Goal: Task Accomplishment & Management: Use online tool/utility

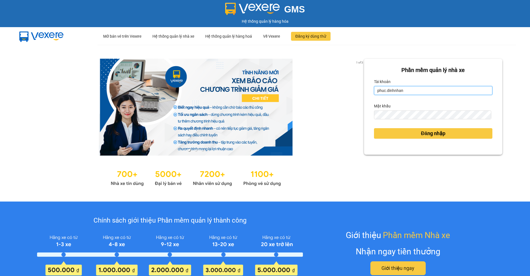
click at [416, 91] on input "phuc.dinhnhan" at bounding box center [433, 90] width 119 height 9
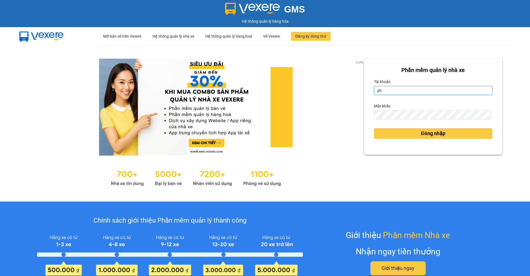
type input "p"
type input "an.dinhnhan"
click at [374, 128] on button "Đăng nhập" at bounding box center [433, 133] width 119 height 11
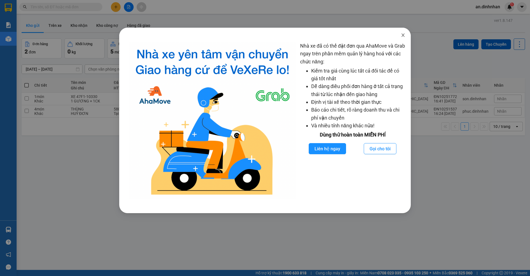
click at [403, 34] on icon "close" at bounding box center [403, 35] width 4 height 4
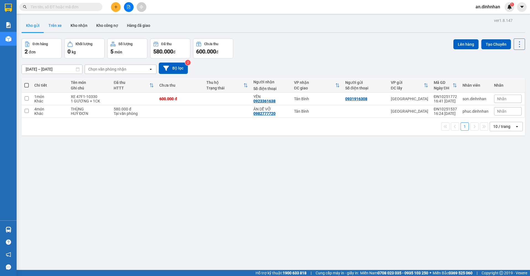
click at [59, 26] on button "Trên xe" at bounding box center [55, 25] width 22 height 13
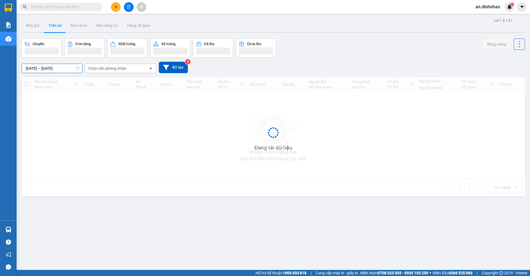
click at [39, 68] on input "[DATE] – [DATE]" at bounding box center [52, 68] width 60 height 9
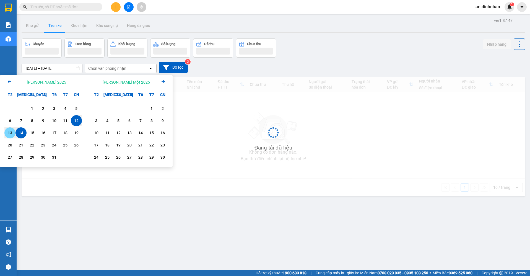
click at [10, 133] on div "13" at bounding box center [10, 132] width 8 height 7
click at [23, 135] on div "14" at bounding box center [21, 132] width 8 height 7
type input "13/10/2025 – 14/10/2025"
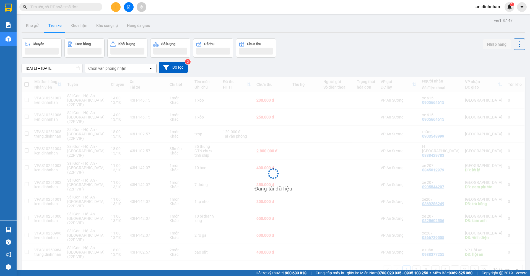
click at [105, 70] on div "Chọn văn phòng nhận" at bounding box center [107, 69] width 38 height 6
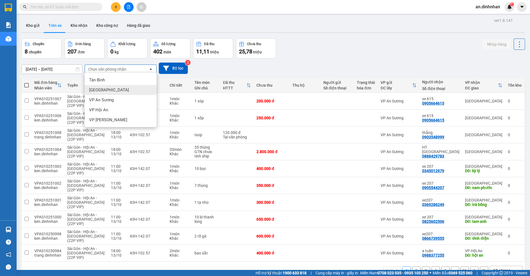
click at [105, 92] on div "Đà Nẵng" at bounding box center [121, 90] width 72 height 10
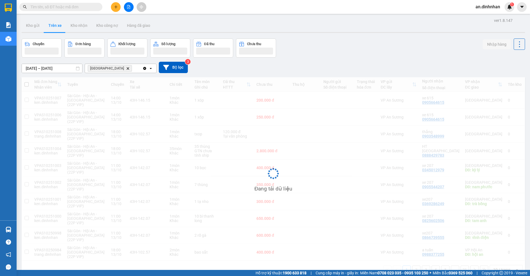
scroll to position [25, 0]
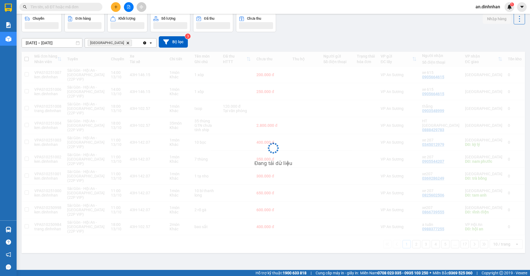
click at [493, 243] on div "Đang tải dữ liệu" at bounding box center [274, 152] width 504 height 201
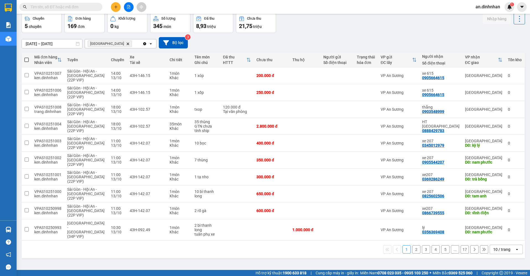
click at [493, 247] on div "10 / trang" at bounding box center [501, 250] width 17 height 6
click at [492, 229] on span "100 / trang" at bounding box center [500, 229] width 20 height 6
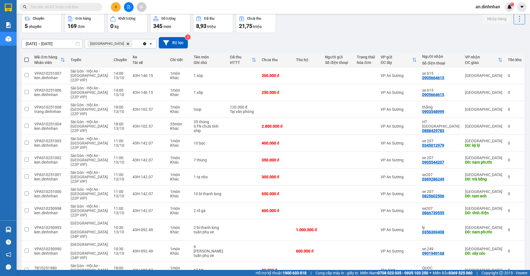
click at [26, 59] on span at bounding box center [26, 60] width 4 height 4
click at [27, 57] on input "checkbox" at bounding box center [27, 57] width 0 height 0
checkbox input "true"
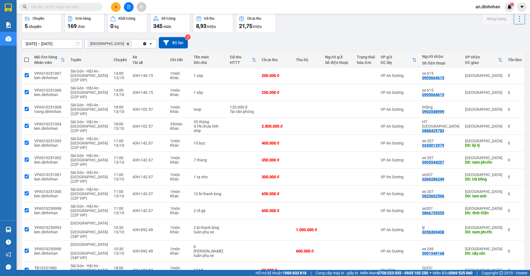
checkbox input "true"
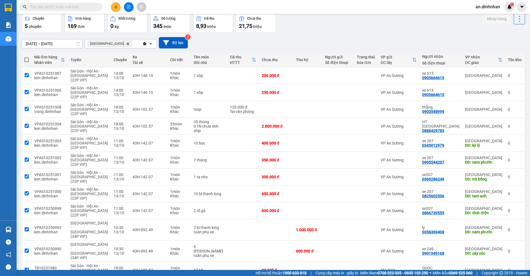
checkbox input "true"
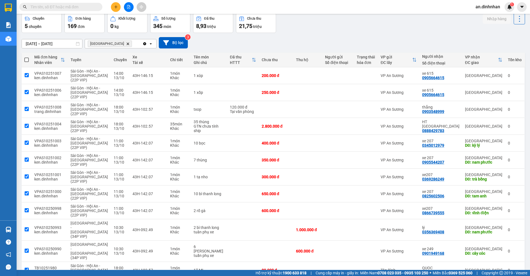
checkbox input "true"
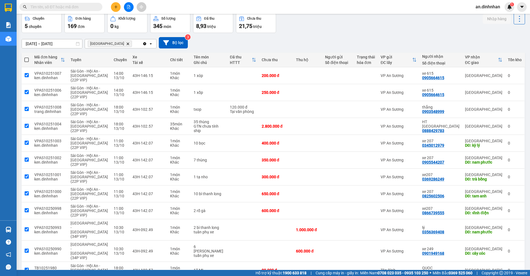
checkbox input "true"
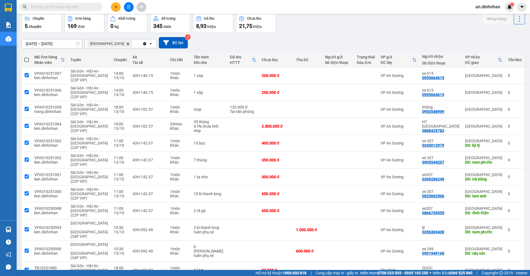
checkbox input "true"
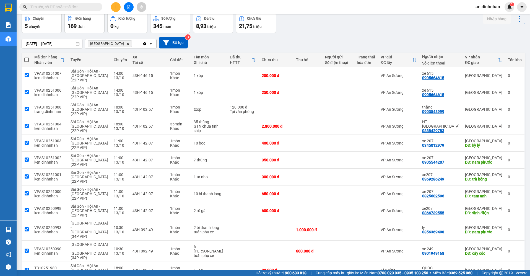
checkbox input "true"
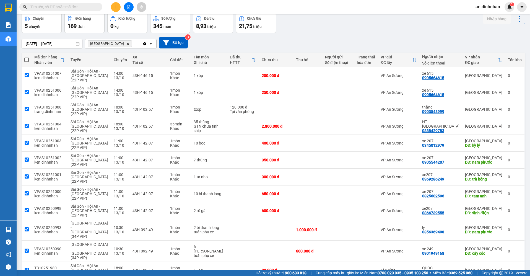
checkbox input "true"
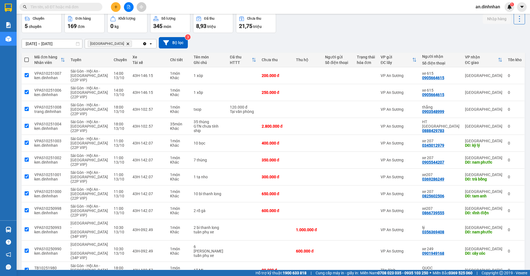
checkbox input "true"
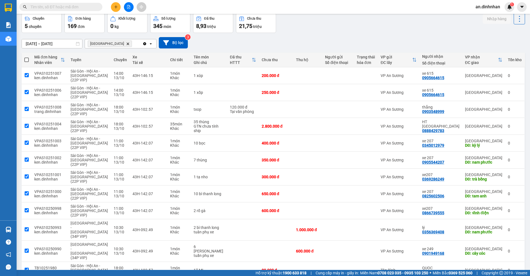
checkbox input "true"
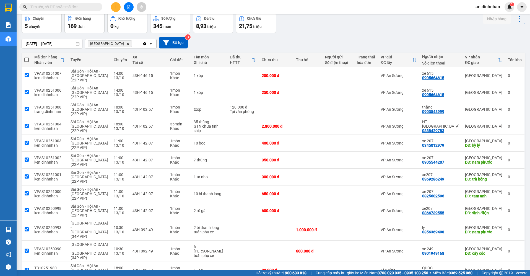
checkbox input "true"
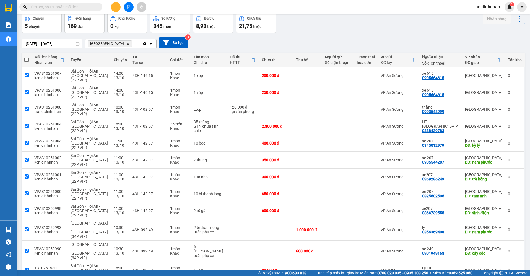
checkbox input "true"
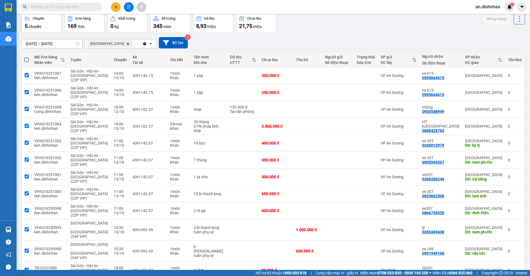
checkbox input "true"
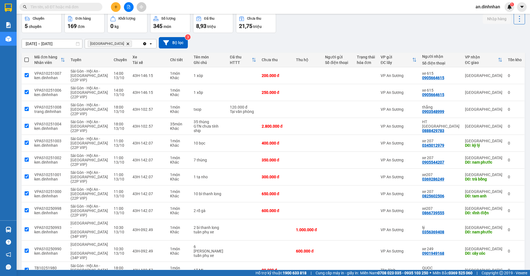
checkbox input "true"
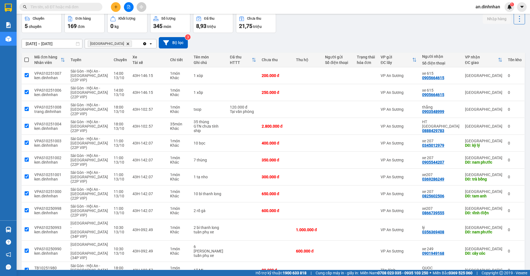
checkbox input "true"
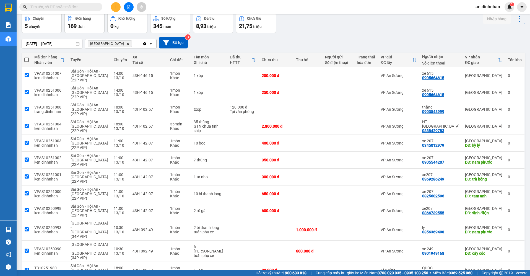
checkbox input "true"
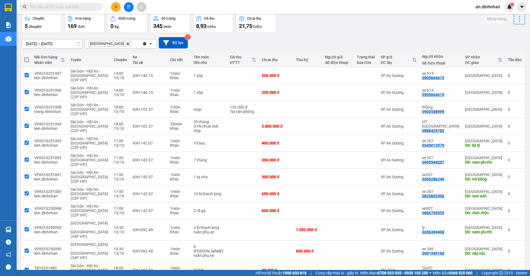
checkbox input "true"
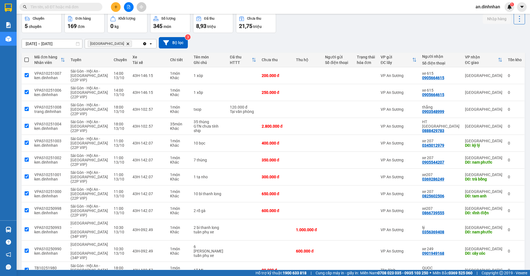
checkbox input "true"
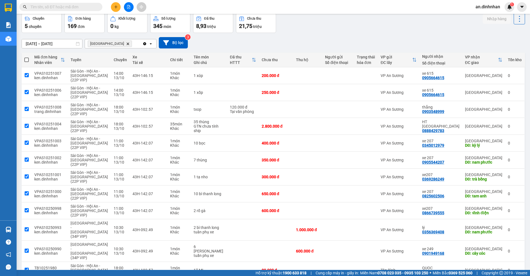
checkbox input "true"
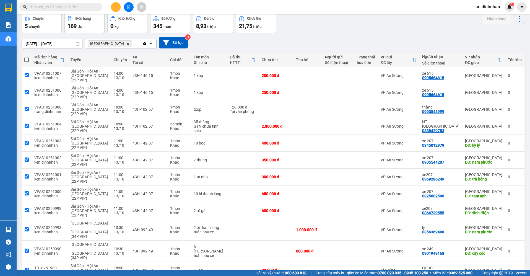
checkbox input "true"
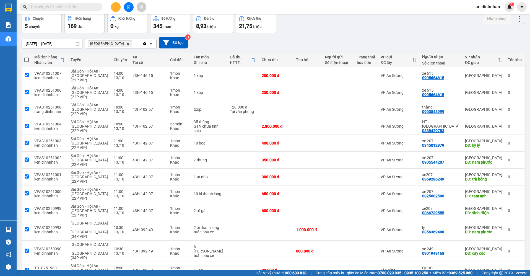
checkbox input "true"
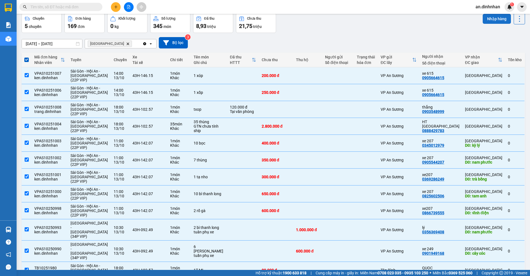
click at [499, 20] on button "Nhập hàng" at bounding box center [497, 19] width 28 height 10
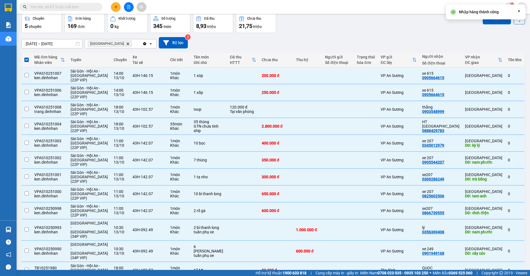
checkbox input "false"
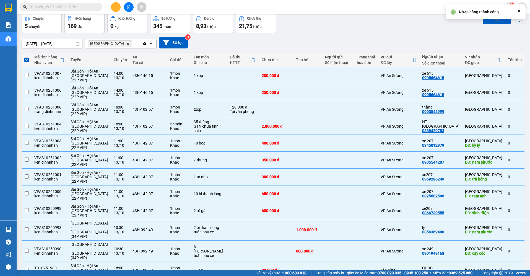
checkbox input "false"
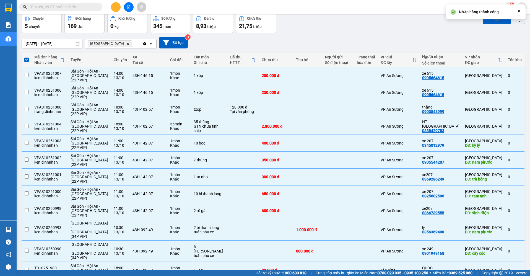
checkbox input "false"
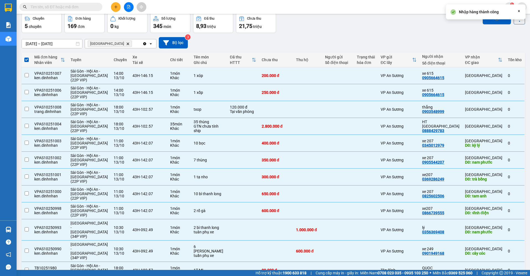
checkbox input "false"
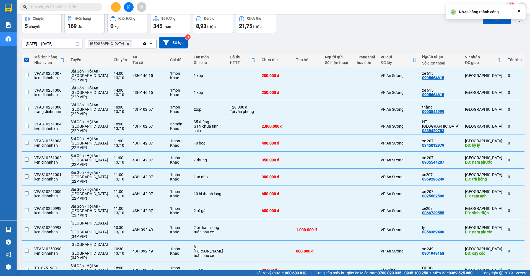
checkbox input "false"
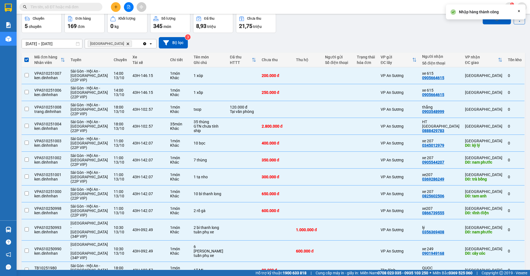
checkbox input "false"
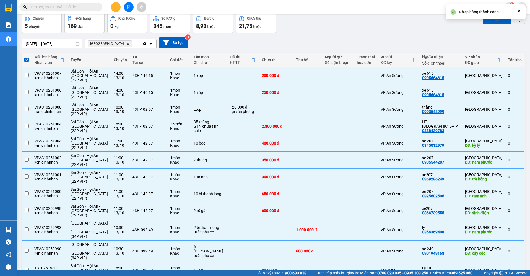
checkbox input "false"
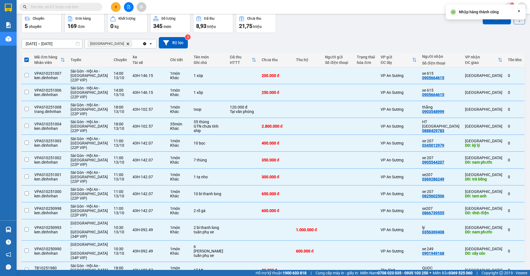
checkbox input "false"
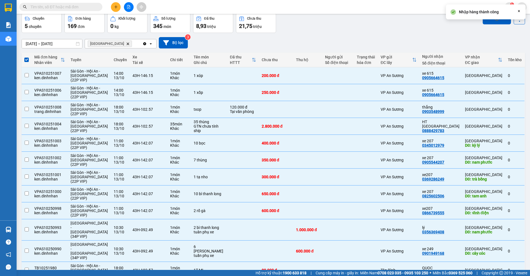
checkbox input "false"
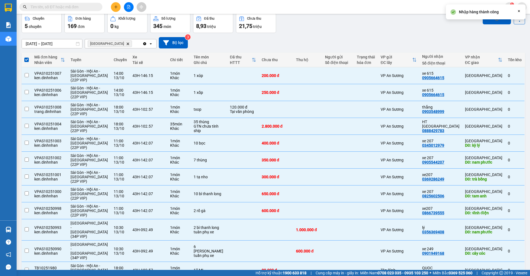
checkbox input "false"
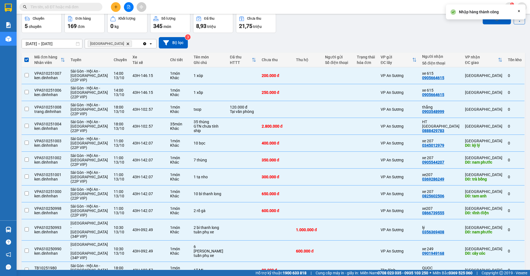
checkbox input "false"
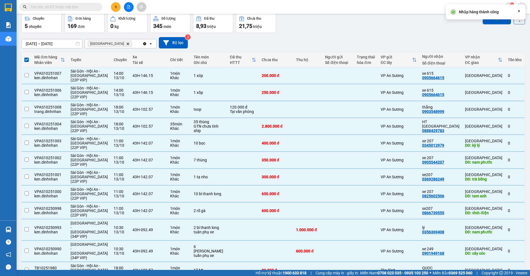
checkbox input "false"
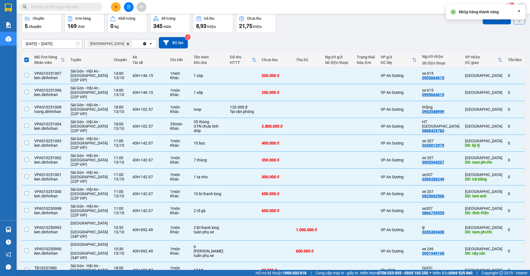
checkbox input "false"
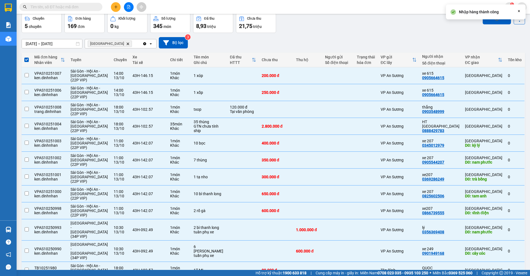
checkbox input "false"
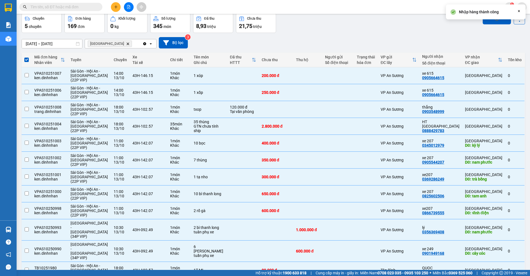
checkbox input "false"
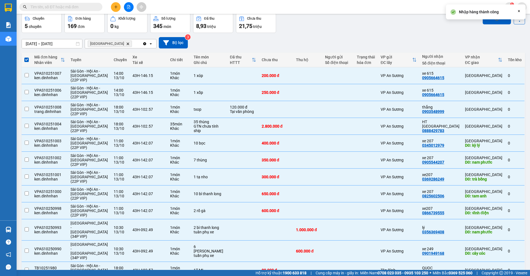
checkbox input "false"
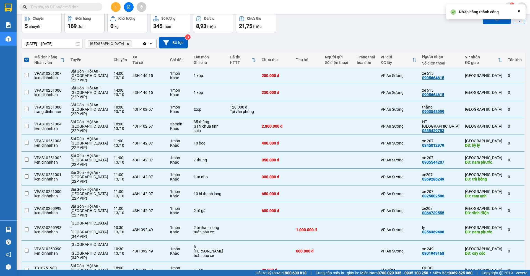
checkbox input "false"
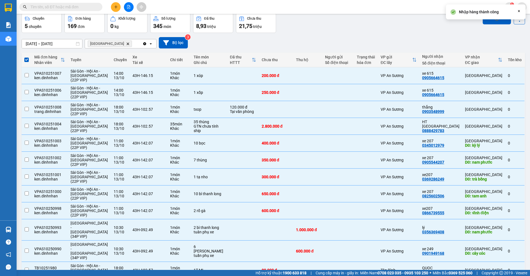
checkbox input "false"
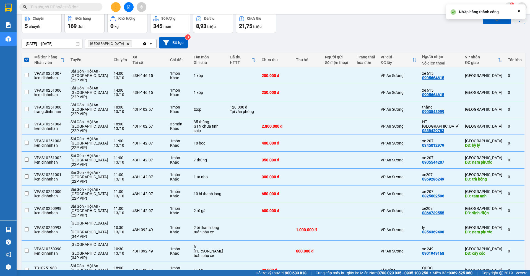
checkbox input "false"
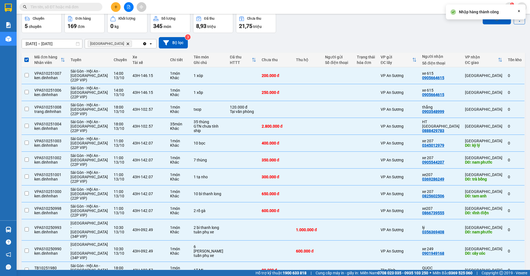
checkbox input "false"
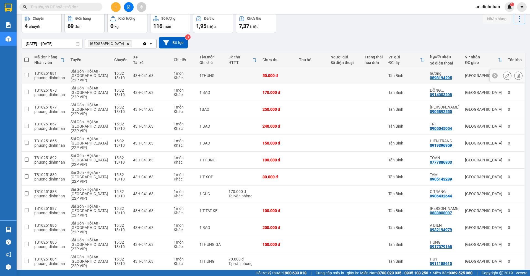
click at [26, 77] on input "checkbox" at bounding box center [27, 75] width 4 height 4
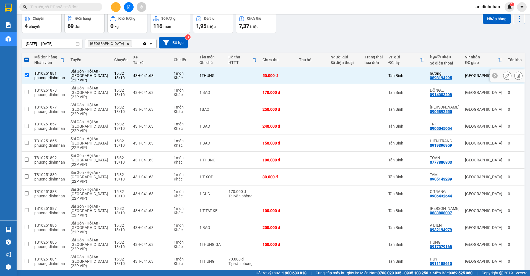
click at [26, 77] on input "checkbox" at bounding box center [27, 75] width 4 height 4
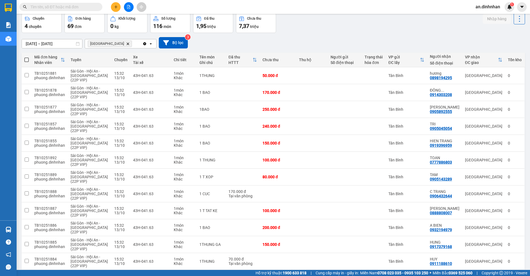
click at [28, 58] on span at bounding box center [26, 60] width 4 height 4
click at [27, 57] on input "checkbox" at bounding box center [27, 57] width 0 height 0
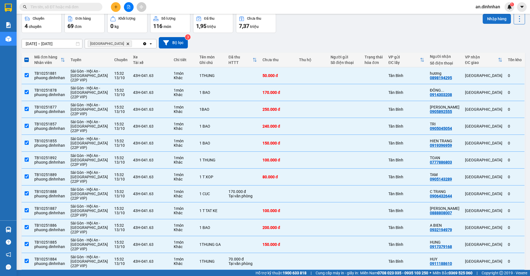
click at [485, 20] on button "Nhập hàng" at bounding box center [497, 19] width 28 height 10
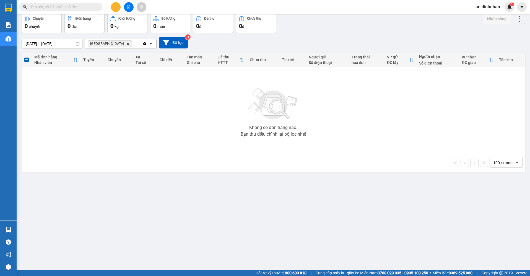
scroll to position [0, 0]
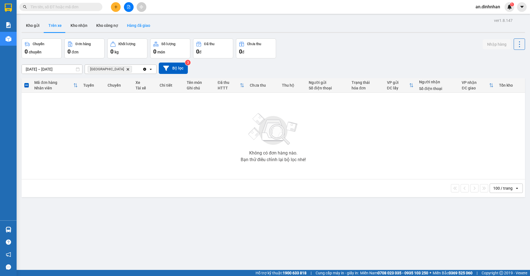
click at [138, 24] on button "Hàng đã giao" at bounding box center [139, 25] width 32 height 13
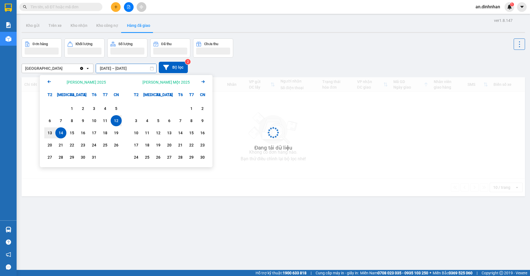
click at [105, 68] on input "12/10/2025 – 14/10/2025" at bounding box center [126, 68] width 60 height 9
click at [344, 64] on div "Đà Nẵng Clear value open 12/10/2025 – 14/10/2025 Press the down arrow key to in…" at bounding box center [274, 67] width 504 height 11
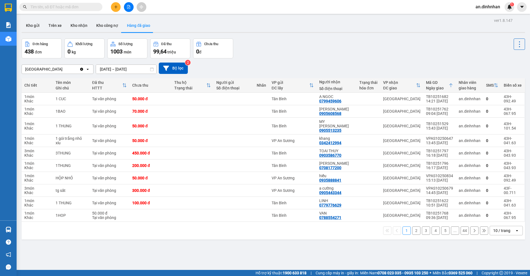
click at [499, 228] on div "10 / trang" at bounding box center [501, 231] width 17 height 6
click at [494, 217] on div "100 / trang" at bounding box center [502, 214] width 33 height 10
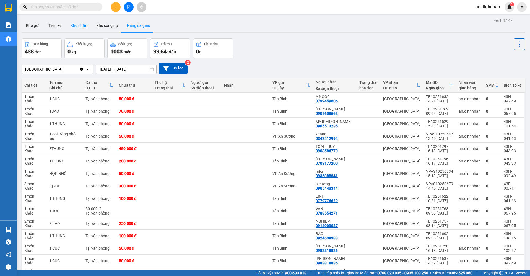
click at [70, 26] on button "Kho nhận" at bounding box center [79, 25] width 26 height 13
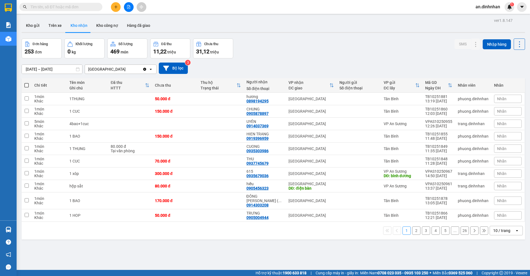
click at [497, 228] on div "10 / trang" at bounding box center [501, 231] width 17 height 6
click at [496, 214] on span "100 / trang" at bounding box center [500, 214] width 20 height 6
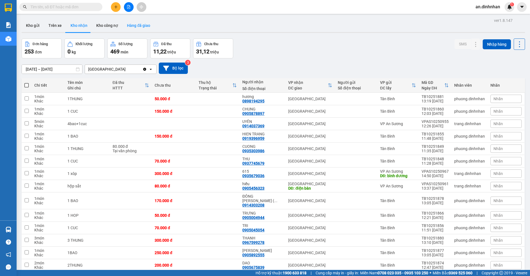
click at [135, 28] on button "Hàng đã giao" at bounding box center [139, 25] width 32 height 13
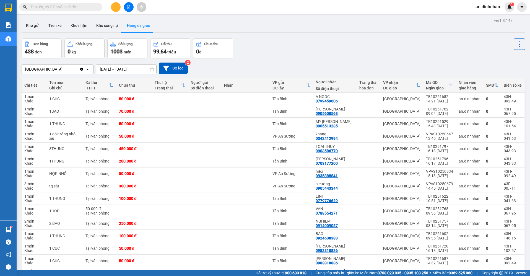
click at [63, 6] on input "text" at bounding box center [62, 7] width 65 height 6
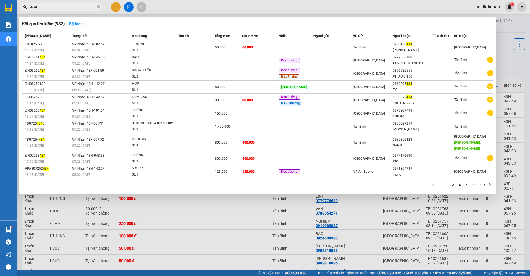
click at [48, 9] on input "434" at bounding box center [62, 7] width 65 height 6
